Goal: Task Accomplishment & Management: Use online tool/utility

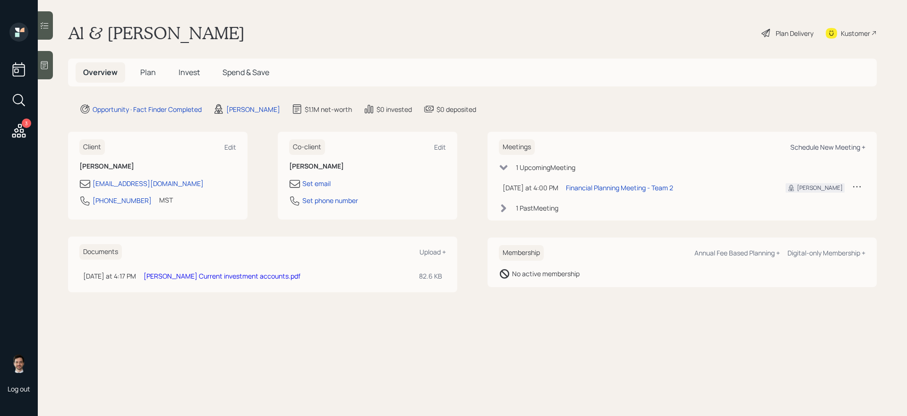
click at [832, 145] on div "Schedule New Meeting +" at bounding box center [827, 147] width 75 height 9
select select "ef6b64e1-8f62-4a74-b865-a7df4b35b836"
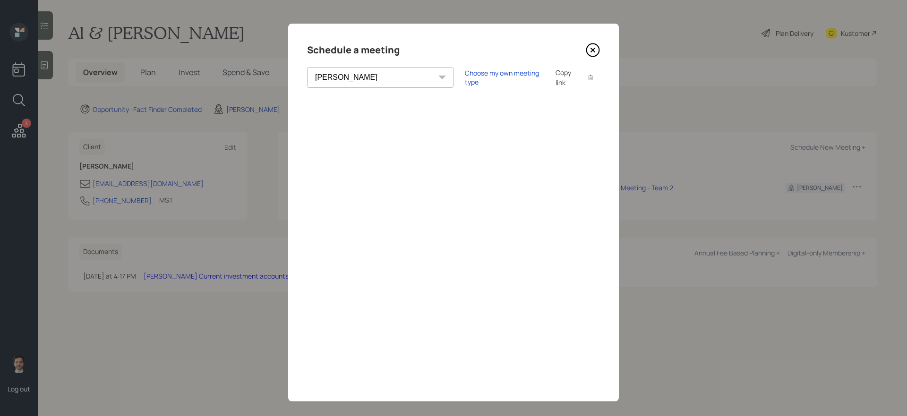
click at [592, 47] on icon at bounding box center [593, 50] width 14 height 14
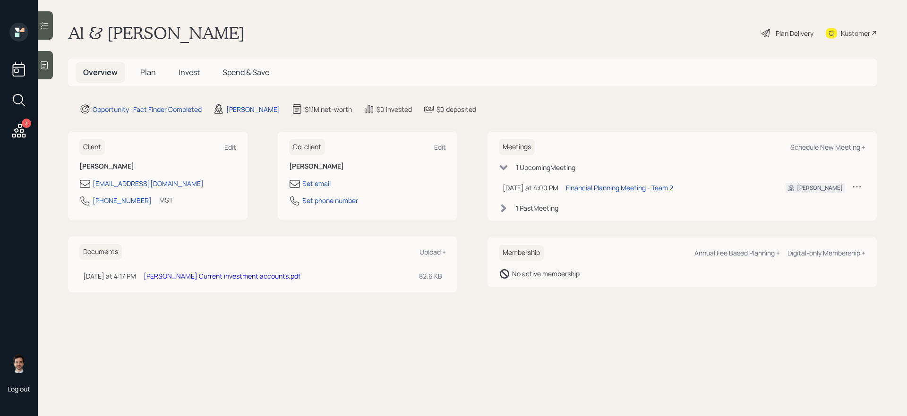
click at [145, 68] on span "Plan" at bounding box center [148, 72] width 16 height 10
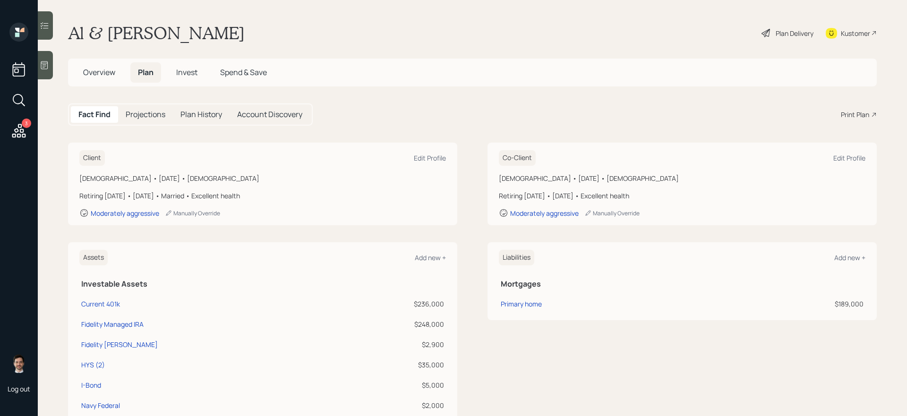
click at [847, 119] on div "Print Plan" at bounding box center [855, 115] width 28 height 10
